Goal: Task Accomplishment & Management: Manage account settings

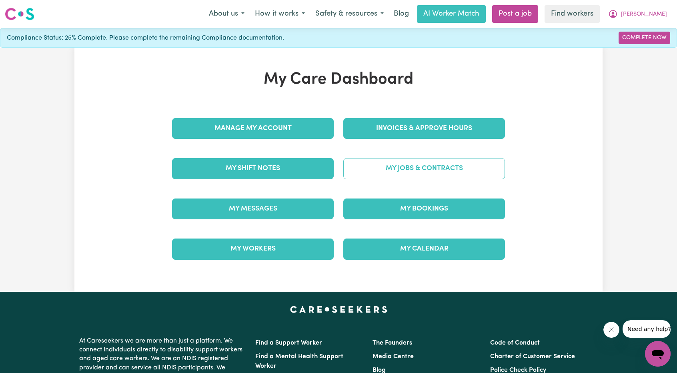
click at [384, 159] on link "My Jobs & Contracts" at bounding box center [425, 168] width 162 height 21
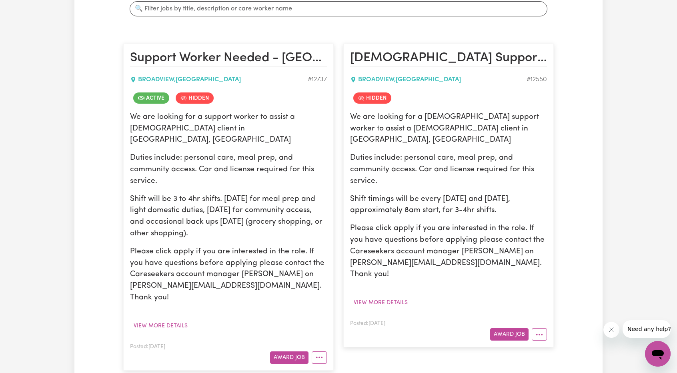
scroll to position [240, 0]
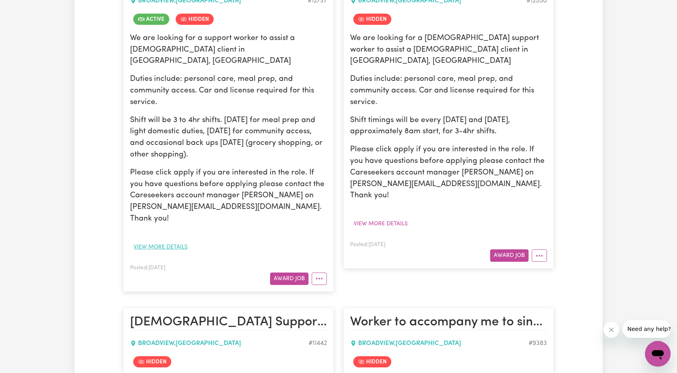
click at [175, 241] on button "View more details" at bounding box center [160, 247] width 61 height 12
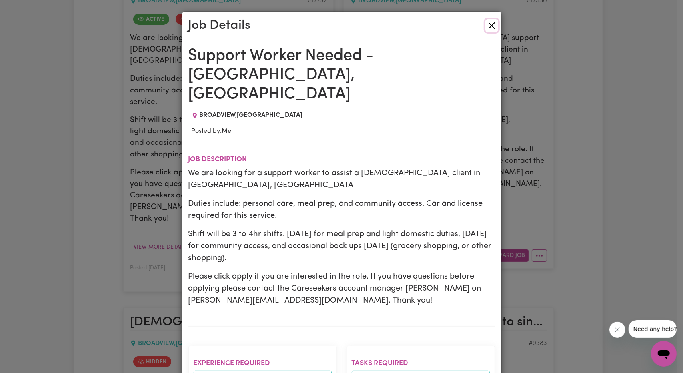
click at [486, 29] on button "Close" at bounding box center [492, 25] width 13 height 13
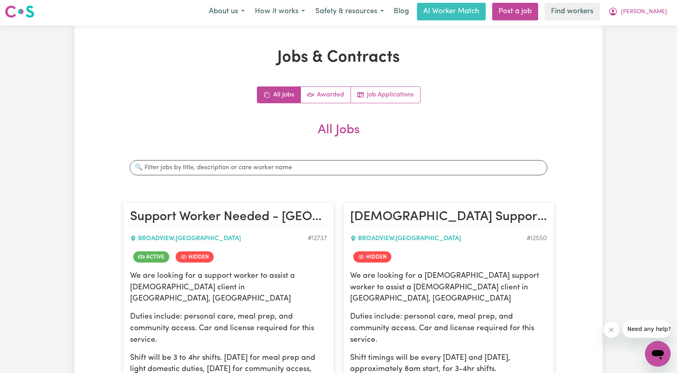
scroll to position [0, 0]
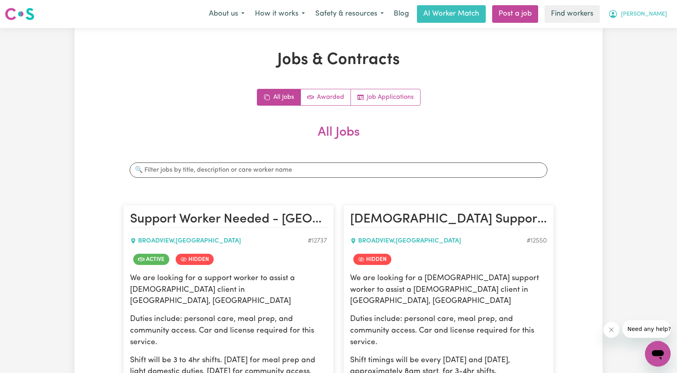
click at [653, 20] on button "[PERSON_NAME]" at bounding box center [637, 14] width 69 height 17
click at [653, 45] on link "Logout" at bounding box center [640, 45] width 63 height 15
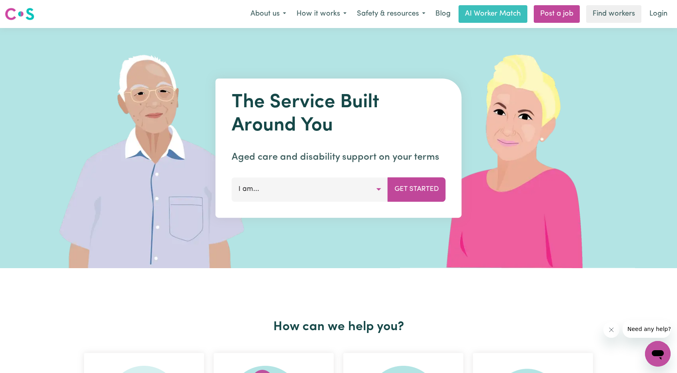
click at [655, 21] on link "Login" at bounding box center [659, 14] width 28 height 18
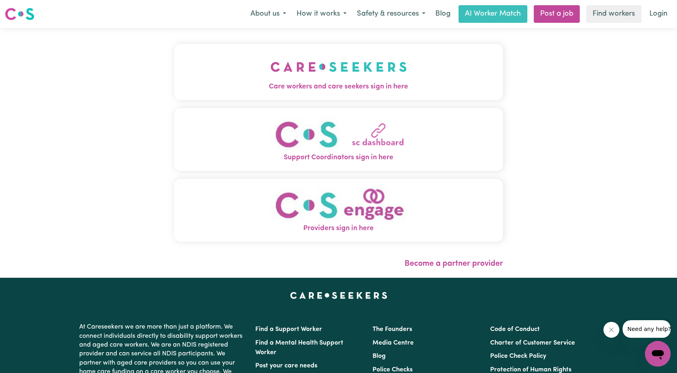
click at [344, 98] on button "Care workers and care seekers sign in here" at bounding box center [338, 72] width 329 height 56
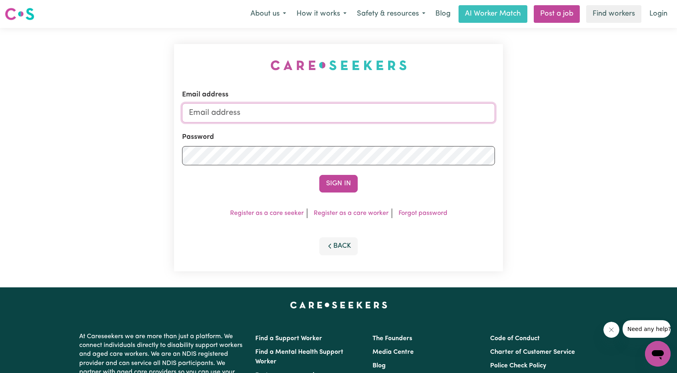
click at [338, 115] on input "Email address" at bounding box center [338, 112] width 313 height 19
drag, startPoint x: 231, startPoint y: 118, endPoint x: 396, endPoint y: 125, distance: 164.7
click at [413, 121] on input "[EMAIL_ADDRESS][PERSON_NAME][DOMAIN_NAME]" at bounding box center [338, 112] width 313 height 19
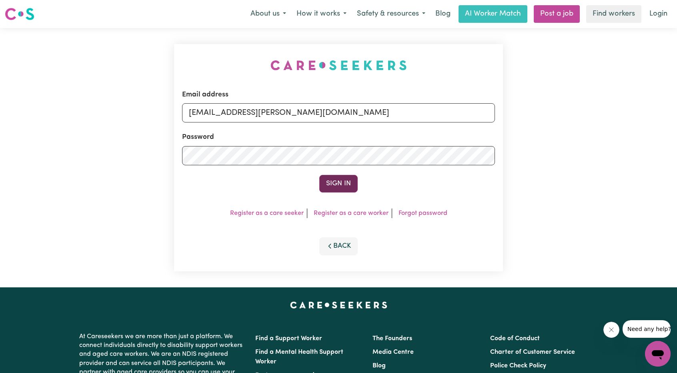
type input "[EMAIL_ADDRESS][PERSON_NAME][DOMAIN_NAME]"
click at [353, 189] on button "Sign In" at bounding box center [338, 184] width 38 height 18
